Goal: Information Seeking & Learning: Learn about a topic

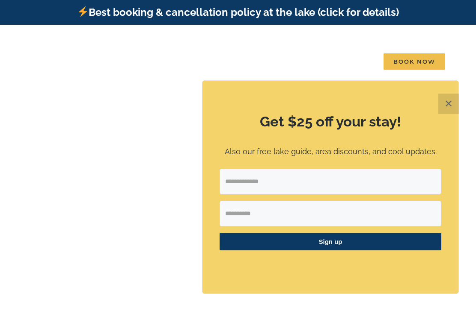
click at [448, 104] on button "✕" at bounding box center [448, 104] width 21 height 21
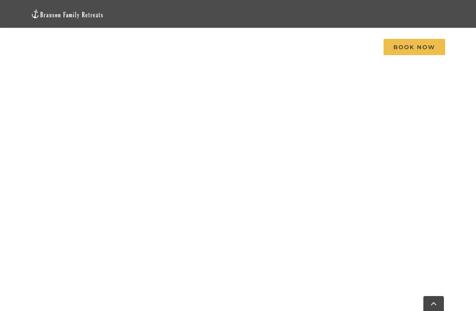
scroll to position [752, 0]
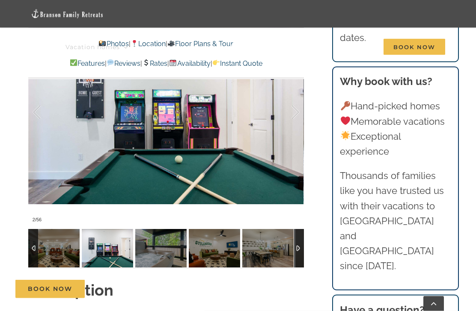
scroll to position [673, 0]
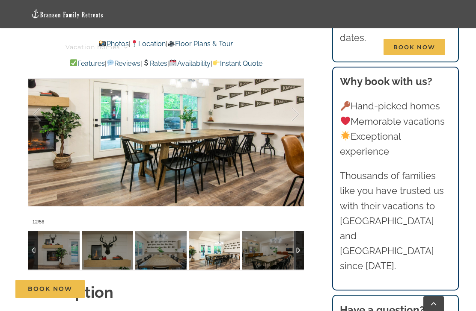
click at [276, 231] on img at bounding box center [267, 250] width 51 height 38
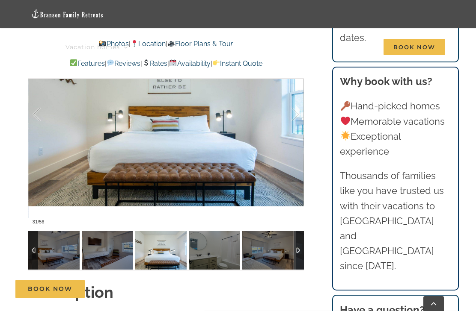
click at [212, 234] on img at bounding box center [214, 250] width 51 height 38
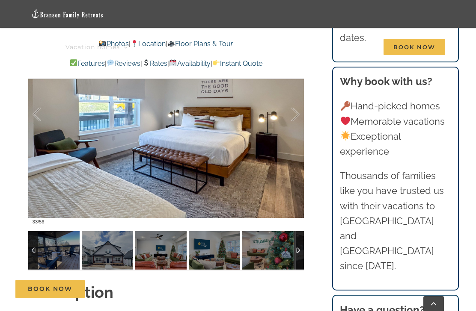
click at [223, 232] on img at bounding box center [214, 250] width 51 height 38
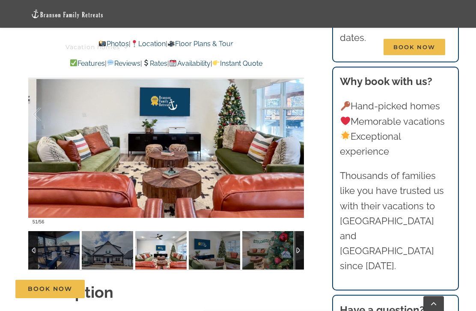
click at [269, 231] on img at bounding box center [267, 250] width 51 height 38
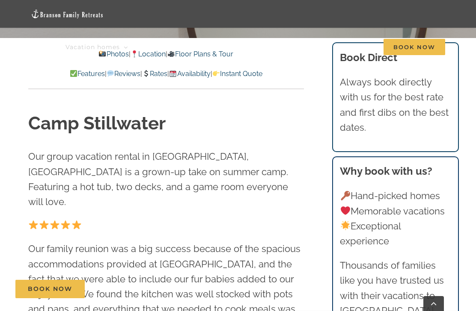
scroll to position [0, 0]
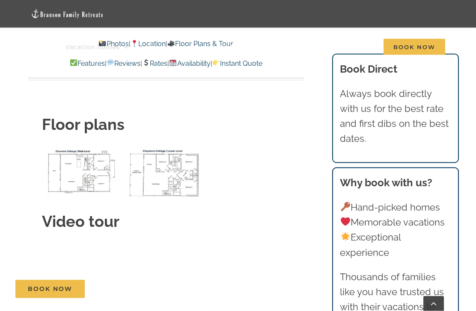
scroll to position [3048, 0]
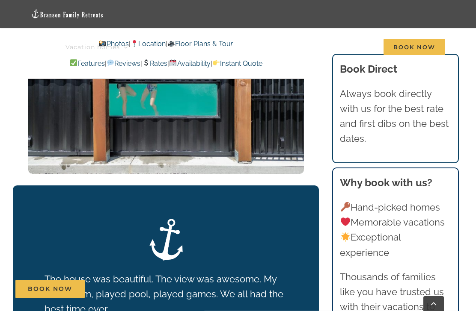
scroll to position [1578, 0]
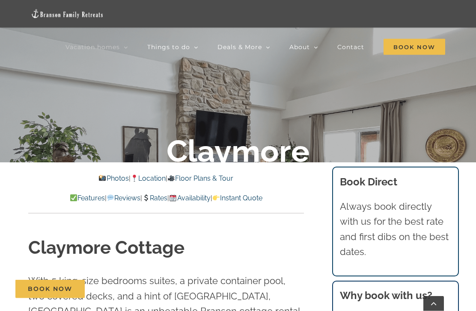
scroll to position [174, 0]
click at [103, 177] on link "Photos" at bounding box center [113, 179] width 30 height 8
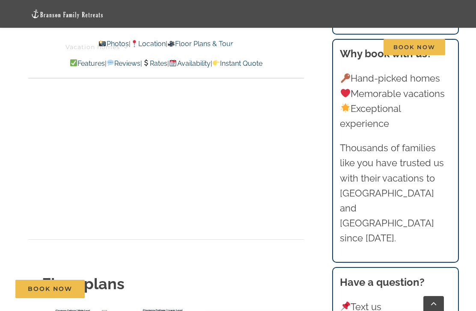
scroll to position [2899, 0]
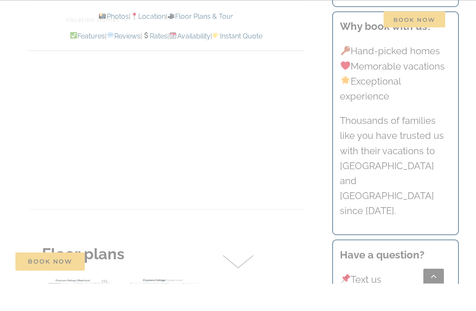
scroll to position [2928, 0]
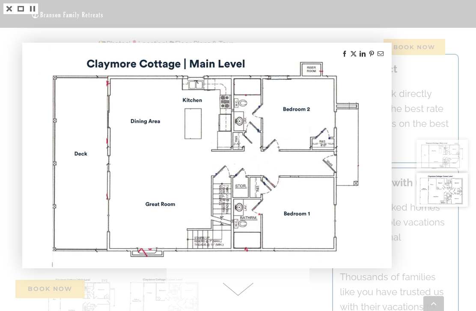
scroll to position [500, 0]
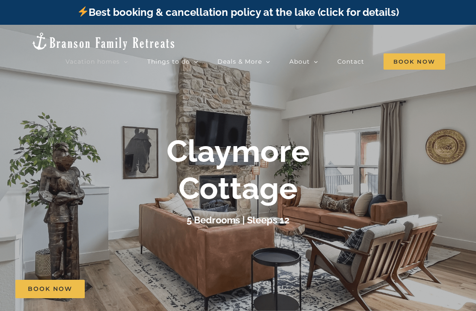
click at [263, 89] on span "Free tickets" at bounding box center [244, 92] width 37 height 6
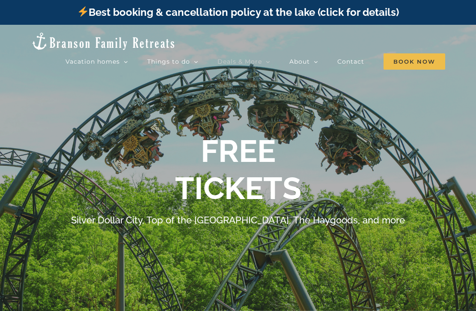
click at [190, 59] on span "Things to do" at bounding box center [168, 62] width 43 height 6
click at [198, 55] on link "Things to do" at bounding box center [172, 61] width 51 height 17
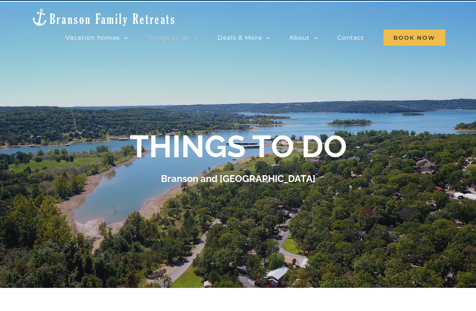
scroll to position [24, 0]
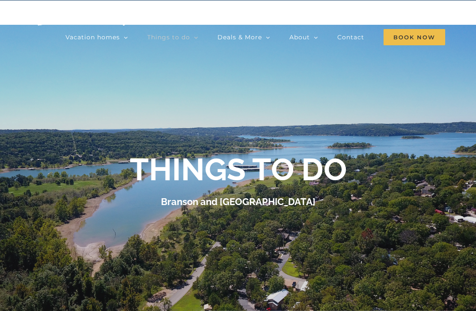
click at [325, 63] on link "FAQ" at bounding box center [342, 68] width 107 height 15
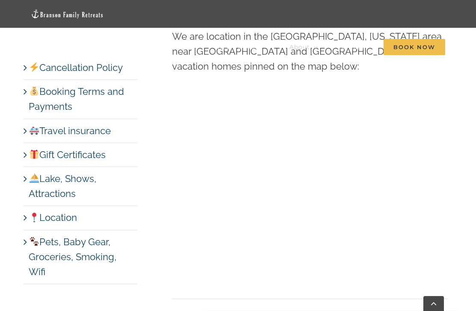
scroll to position [3966, 0]
click at [89, 252] on link "Pets, Baby Gear, Groceries, Smoking, Wifi" at bounding box center [73, 257] width 88 height 41
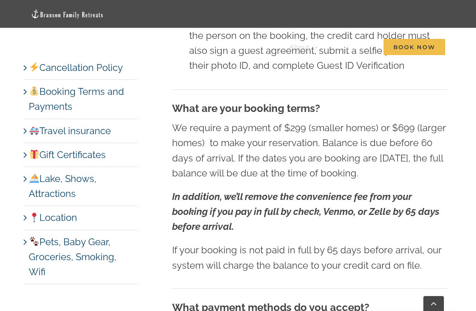
scroll to position [1277, 0]
